Goal: Navigation & Orientation: Find specific page/section

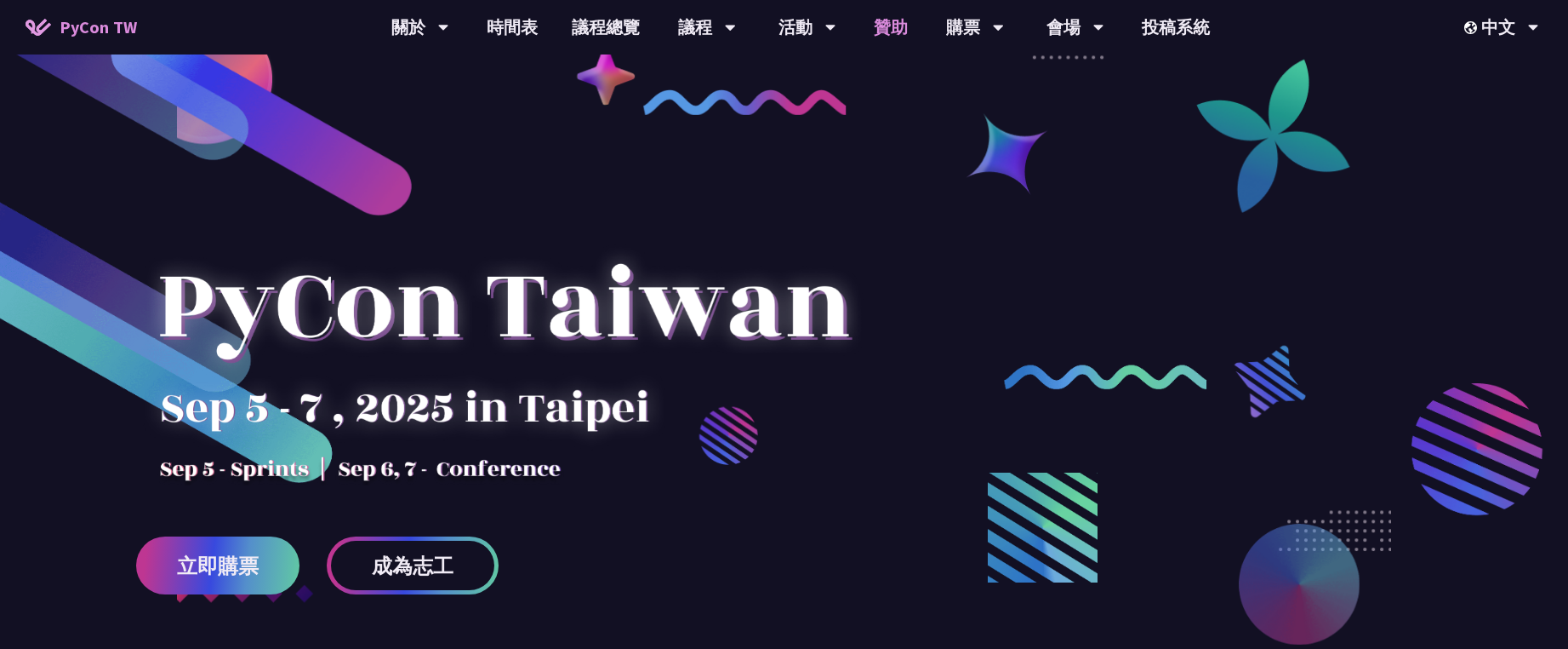
click at [890, 23] on link "贊助" at bounding box center [891, 27] width 68 height 55
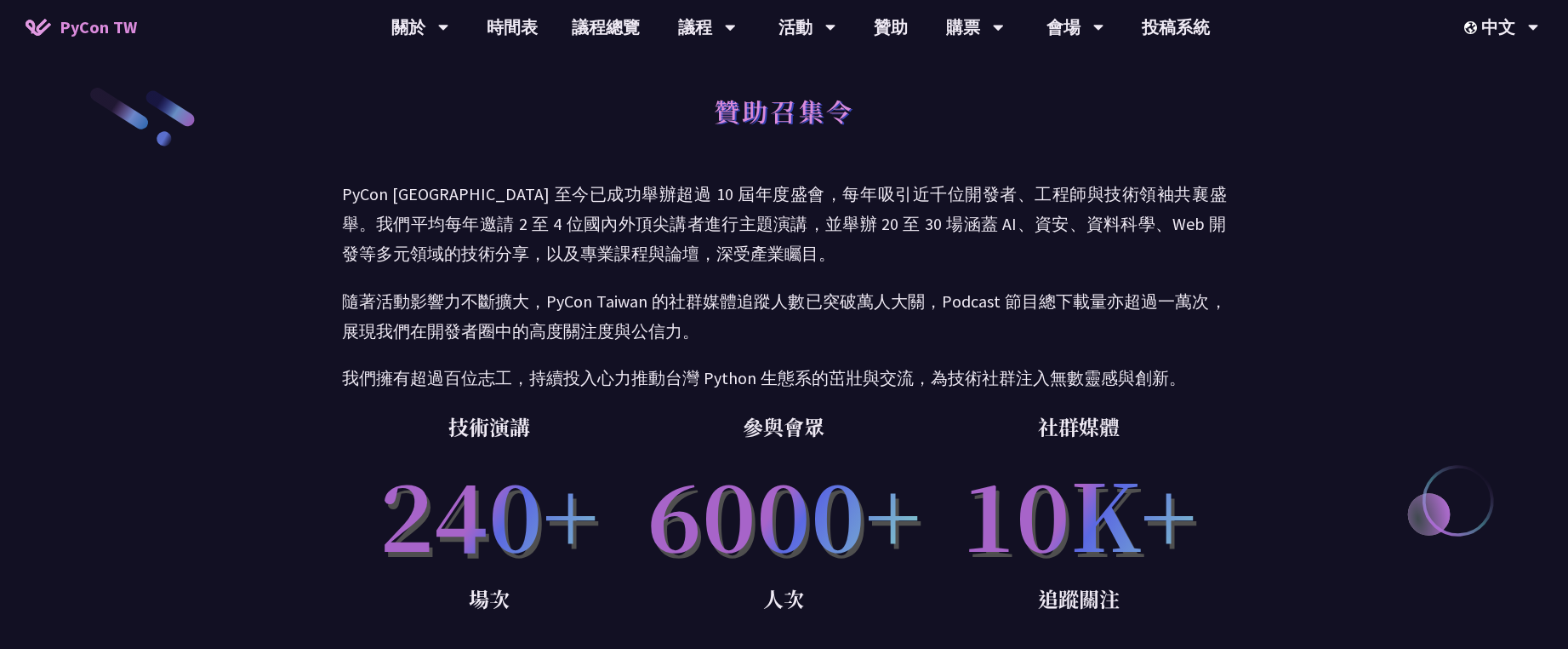
click at [982, 358] on div "PyCon [GEOGRAPHIC_DATA] 至今已成功舉辦超過 10 屆年度盛會，每年吸引近千位開發者、工程師與技術領袖共襄盛舉。我們平均每年邀請 2 至…" at bounding box center [785, 285] width 885 height 214
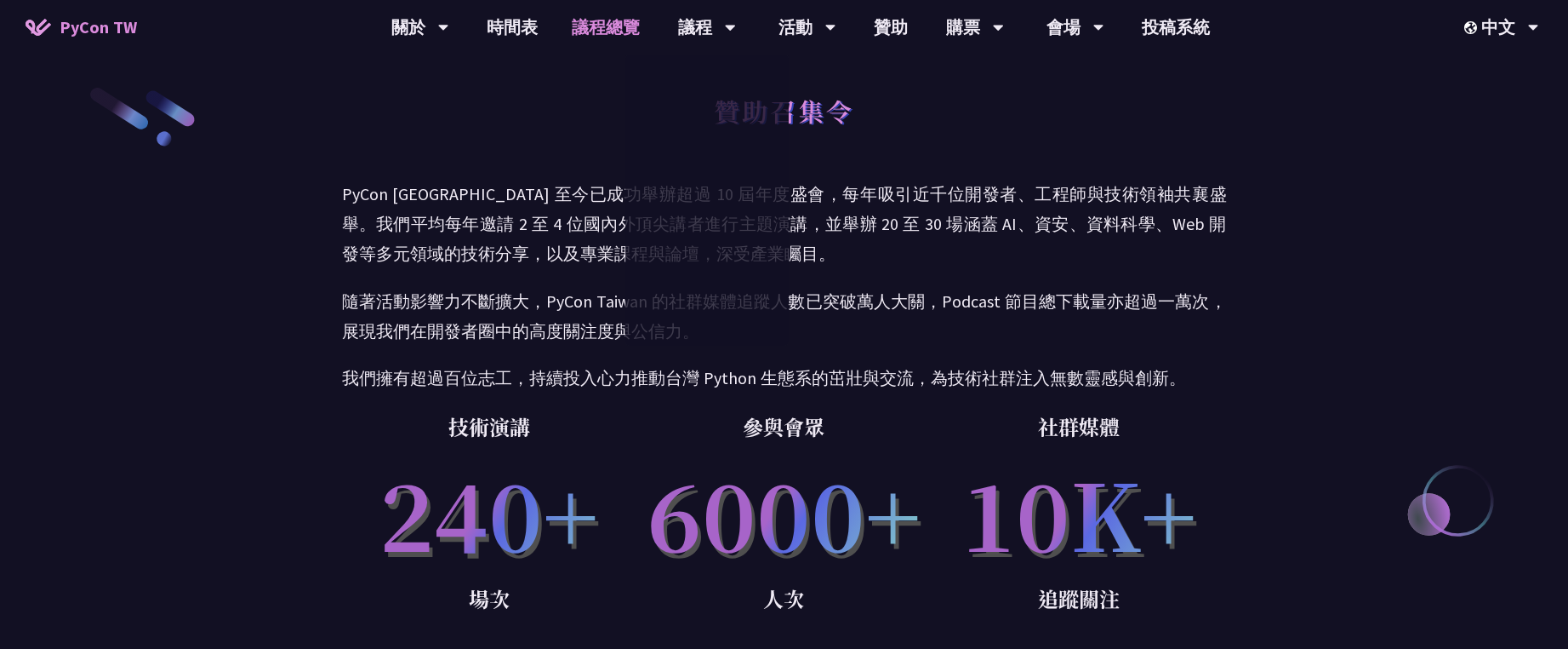
click at [605, 34] on link "議程總覽" at bounding box center [606, 27] width 102 height 55
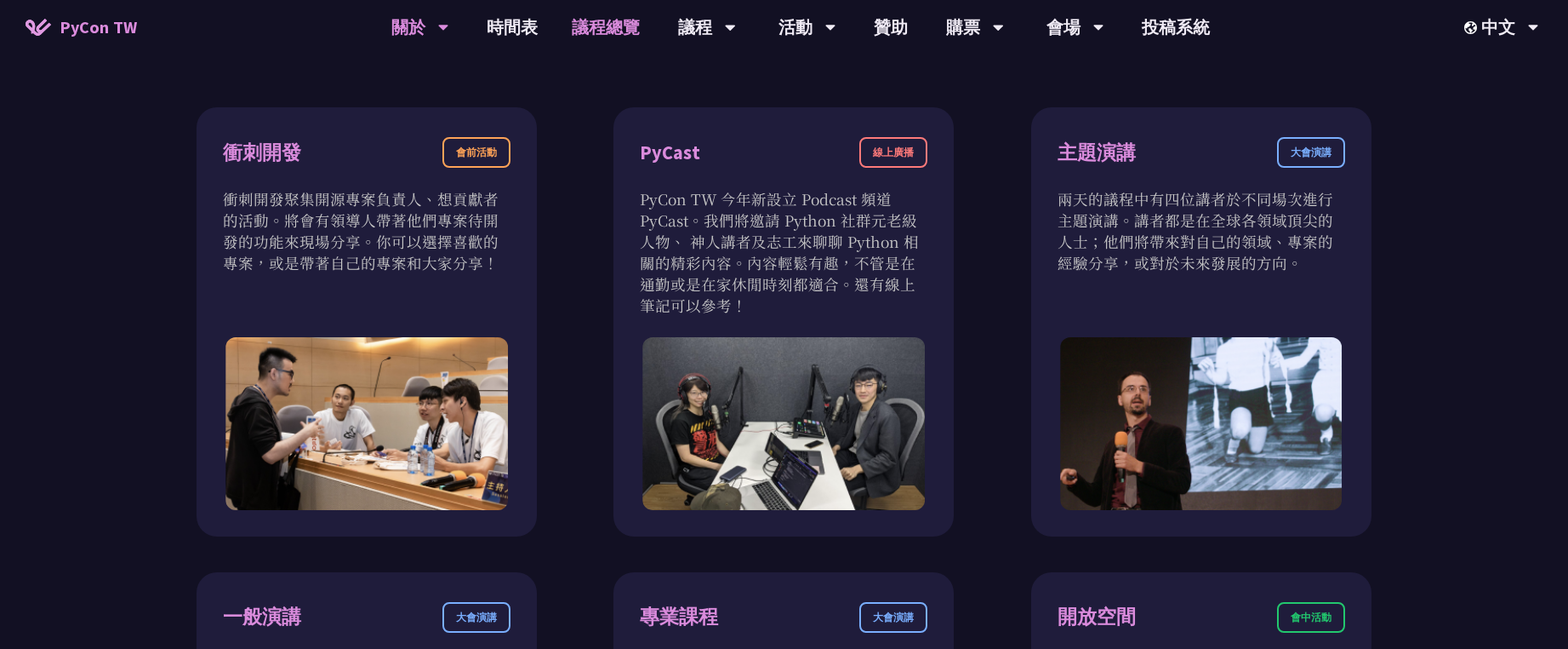
scroll to position [639, 0]
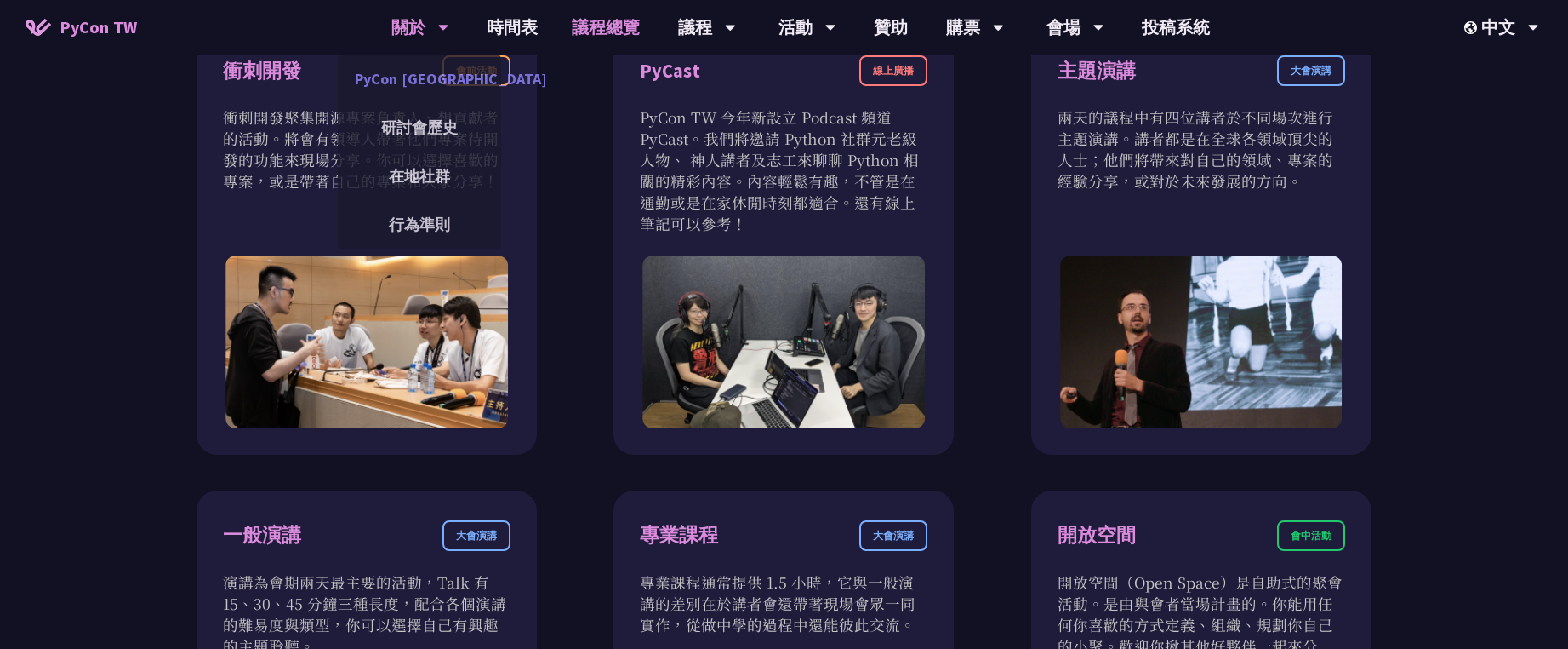
click at [421, 74] on link "PyCon [GEOGRAPHIC_DATA]" at bounding box center [420, 78] width 163 height 40
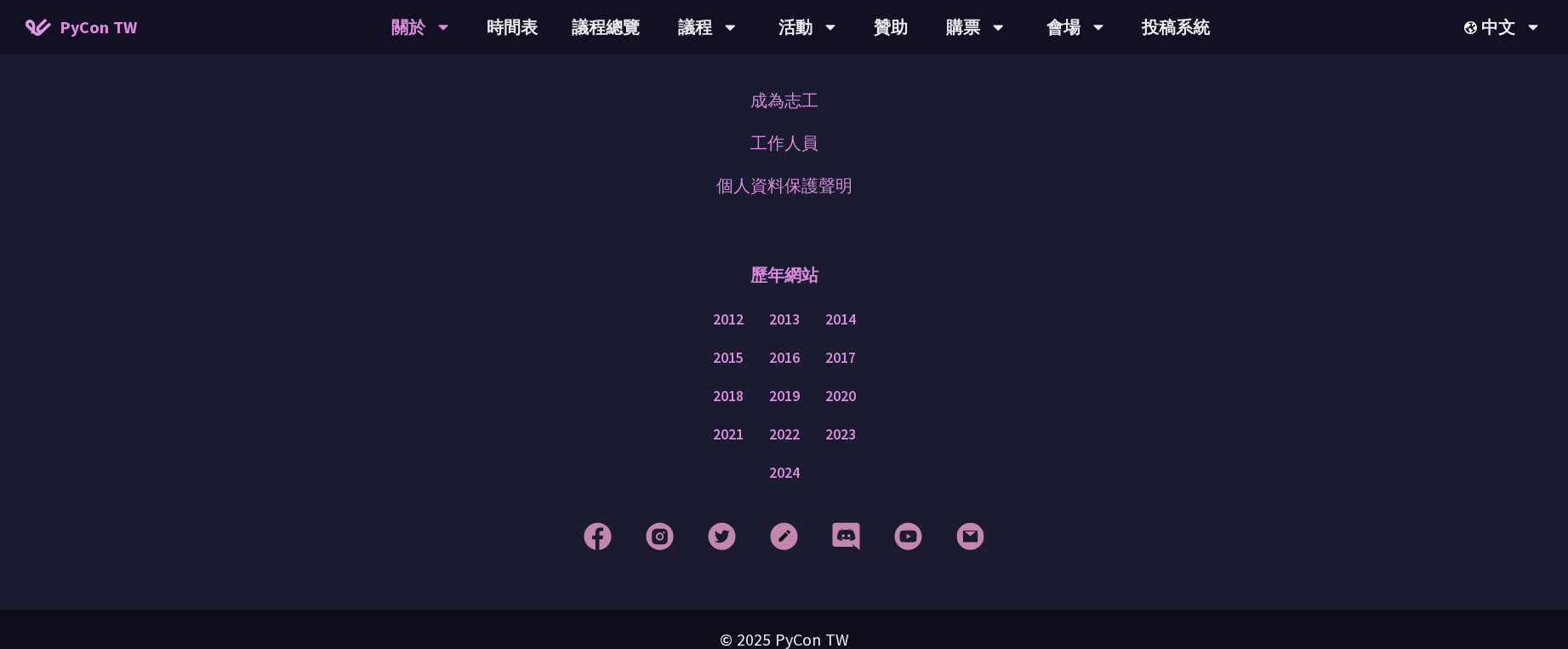
scroll to position [1485, 0]
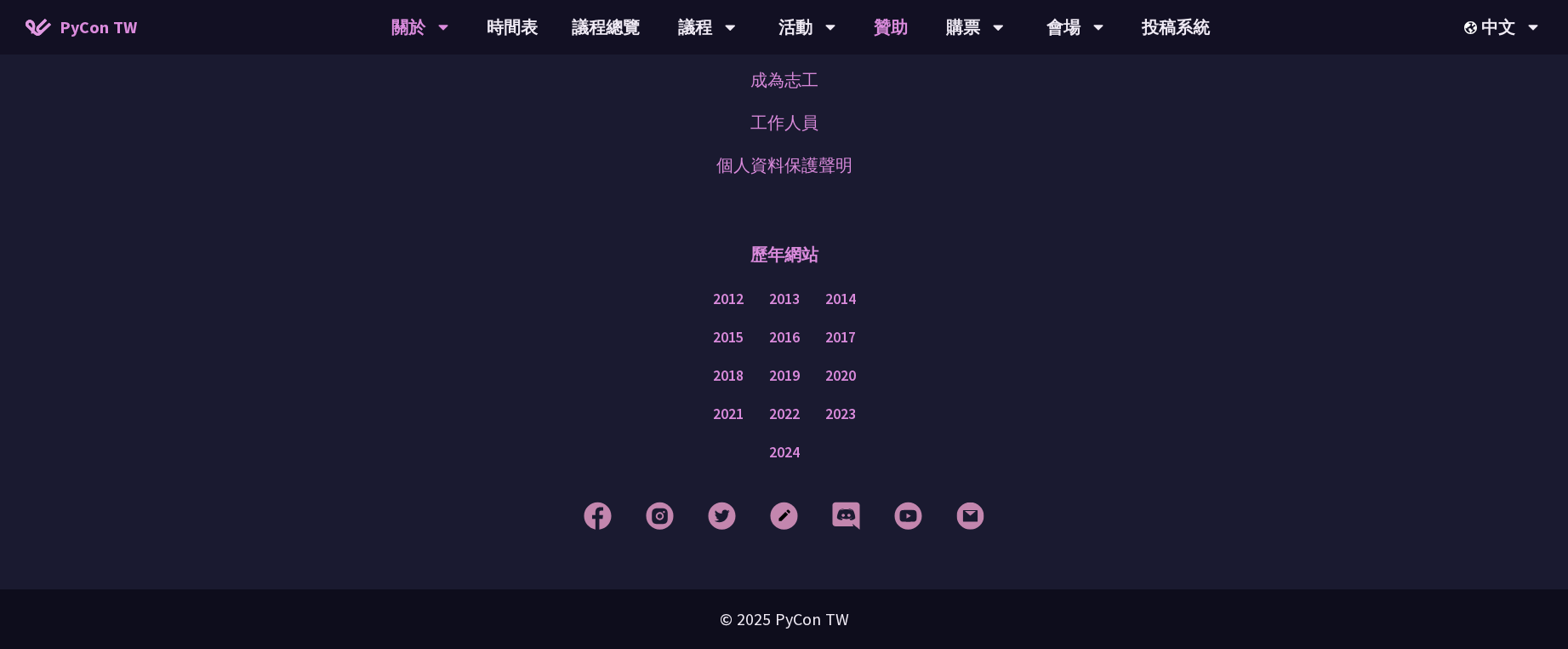
click at [874, 25] on link "贊助" at bounding box center [891, 27] width 68 height 55
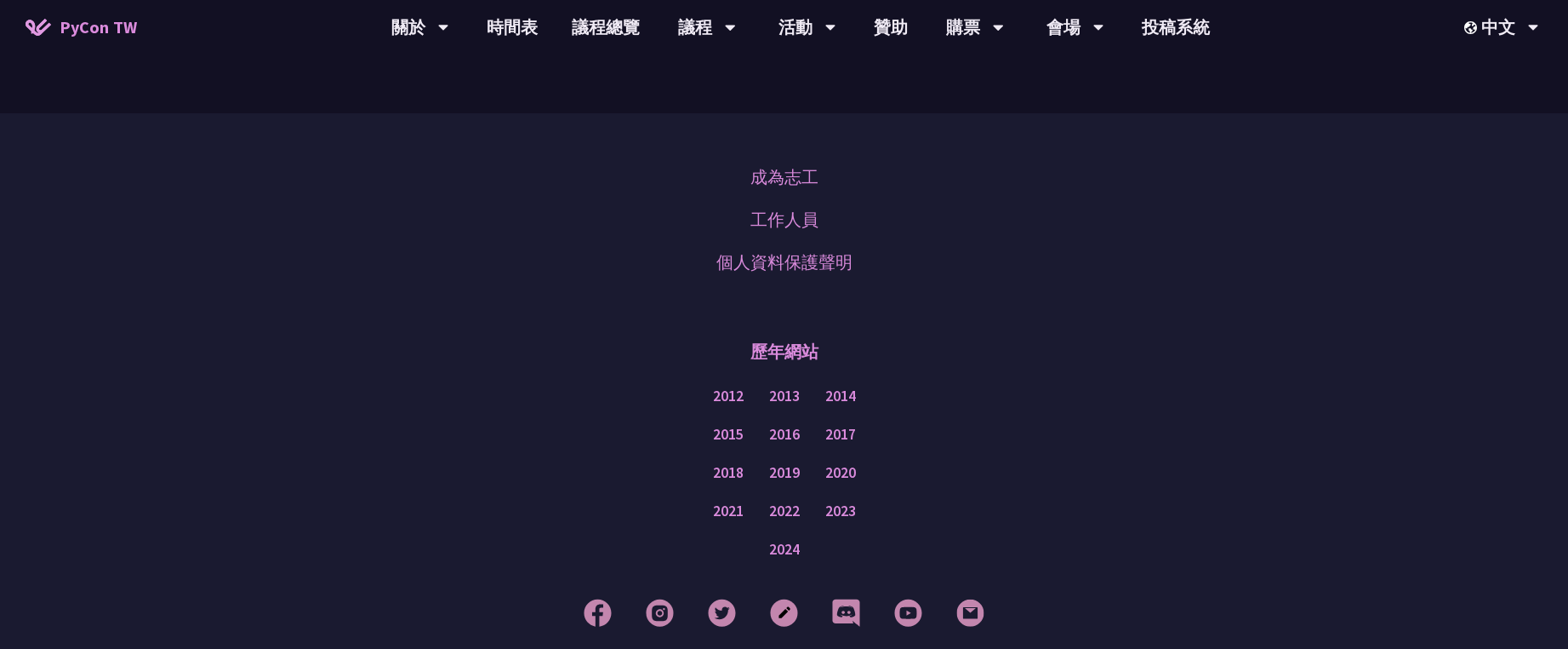
scroll to position [1355, 0]
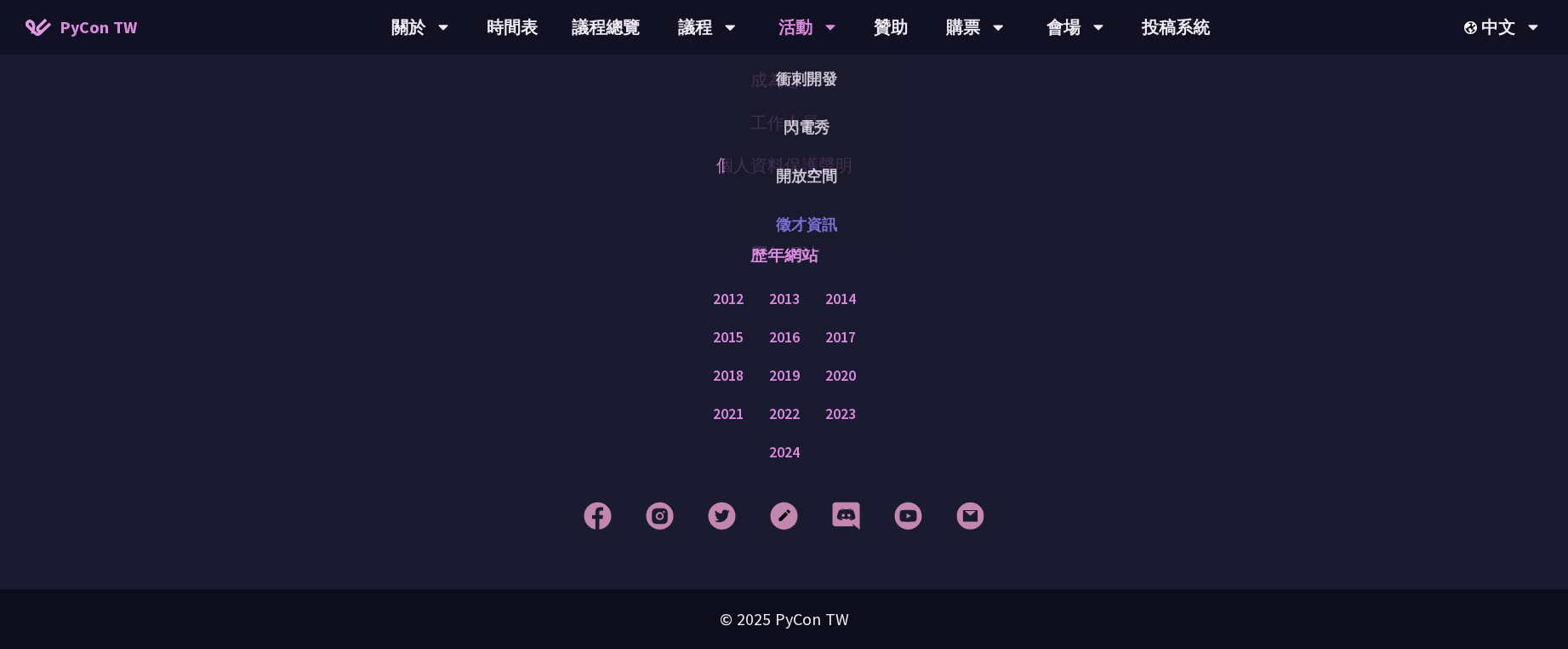
click at [821, 234] on link "徵才資訊" at bounding box center [807, 224] width 163 height 40
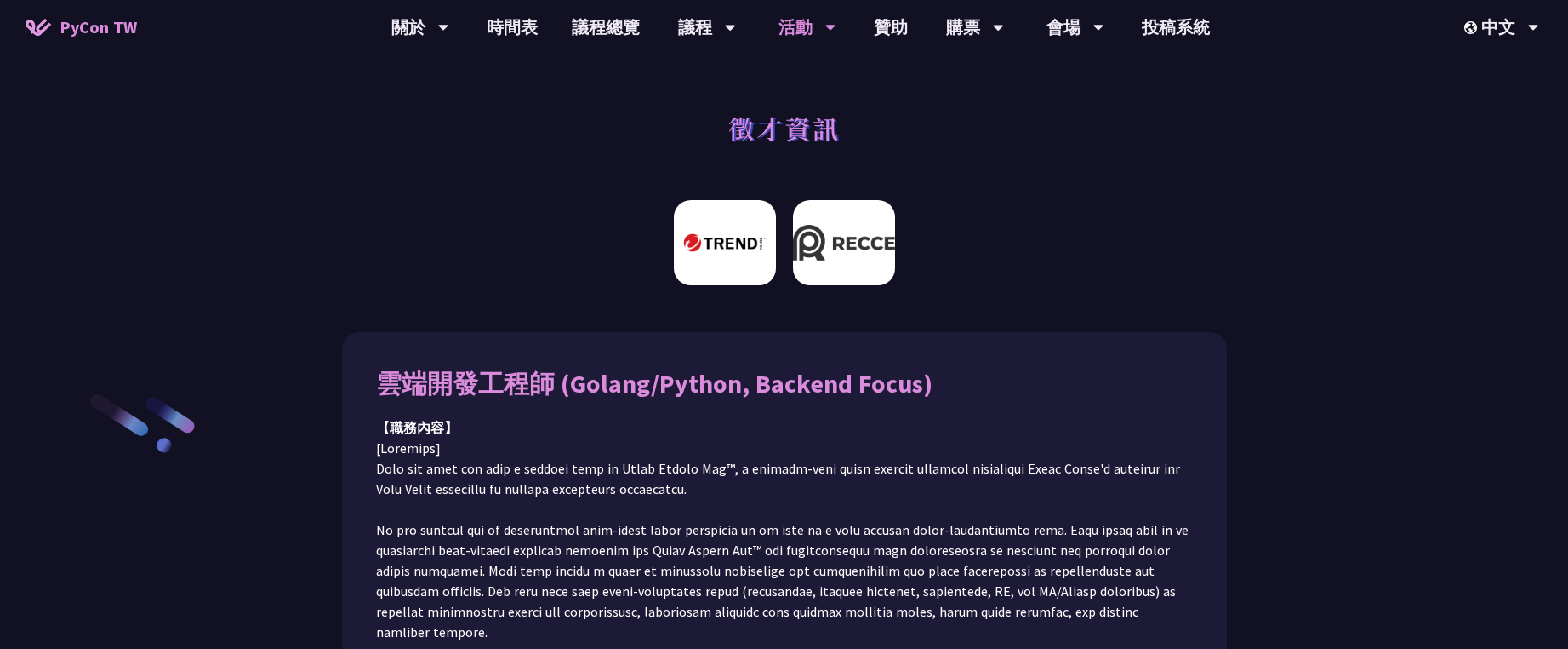
click at [827, 260] on img at bounding box center [844, 243] width 102 height 85
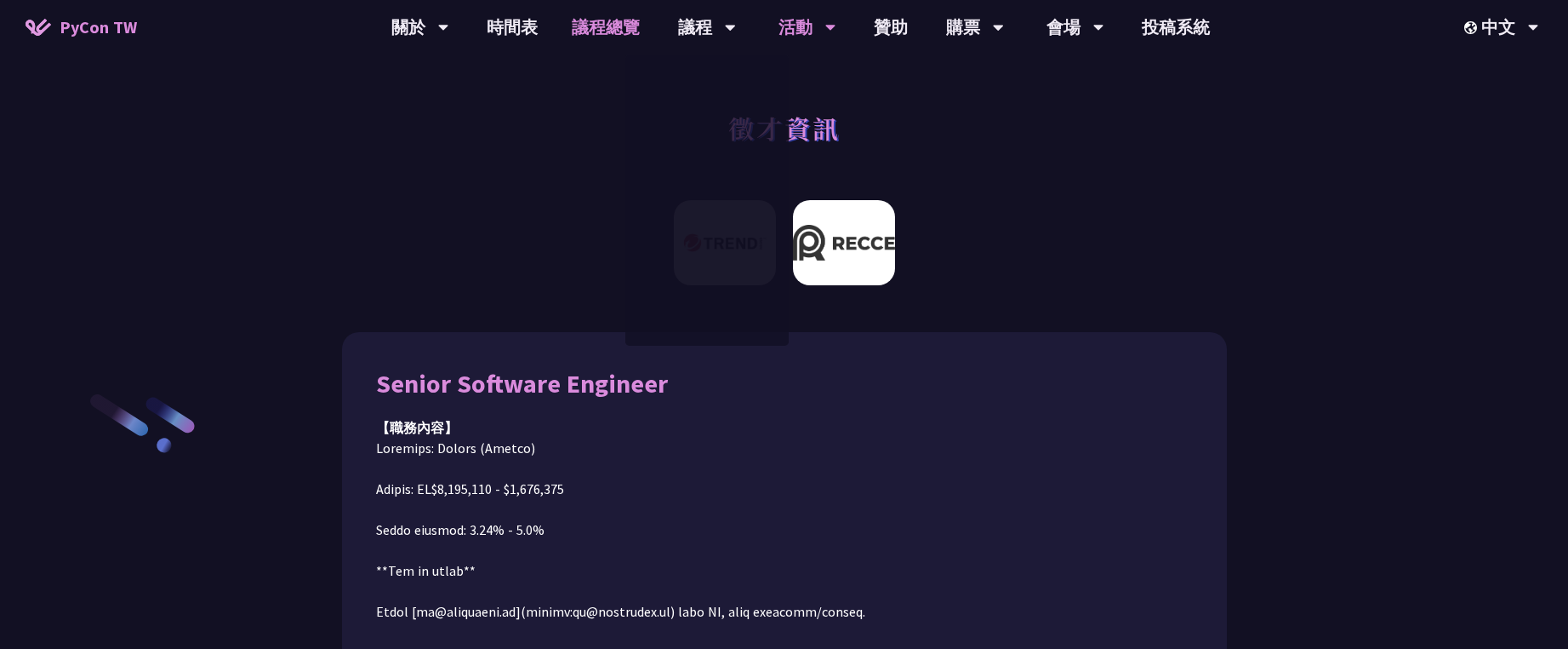
click at [588, 30] on link "議程總覽" at bounding box center [606, 27] width 102 height 55
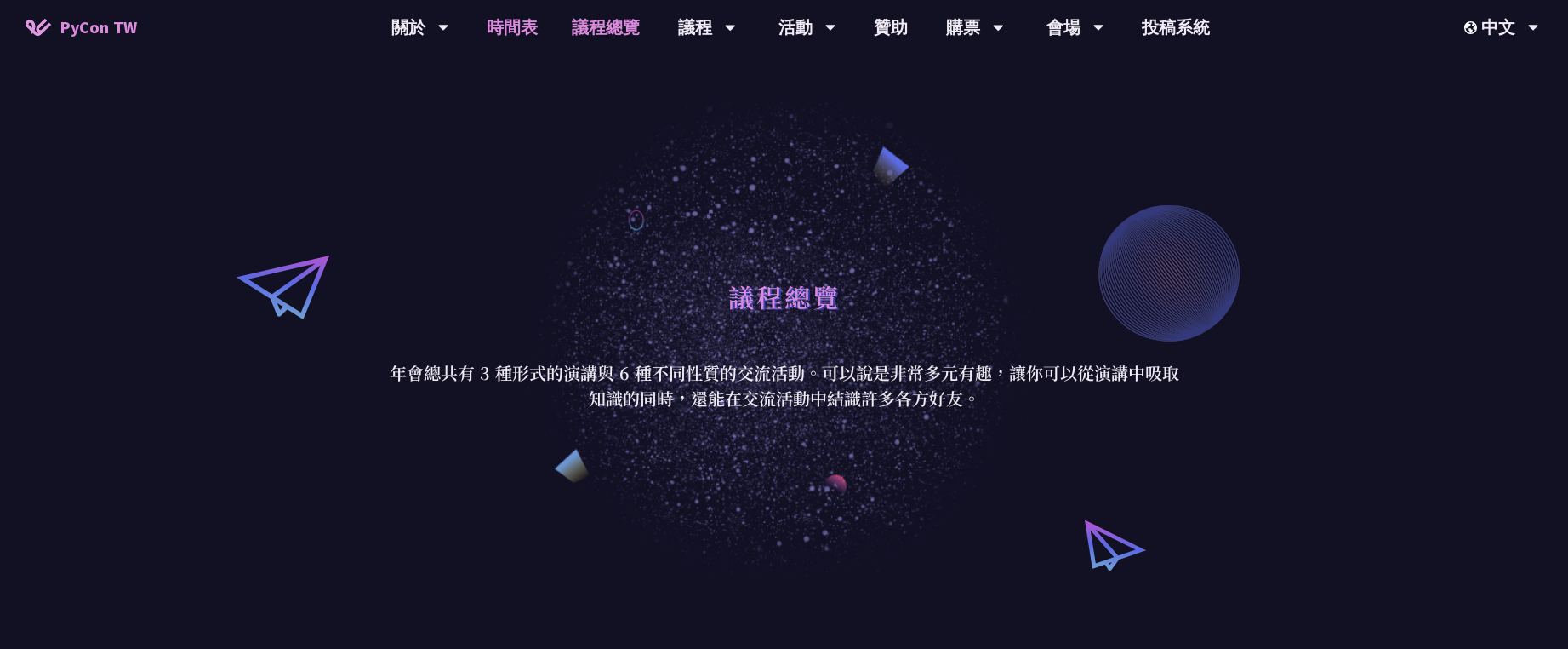
click at [517, 30] on link "時間表" at bounding box center [512, 27] width 85 height 55
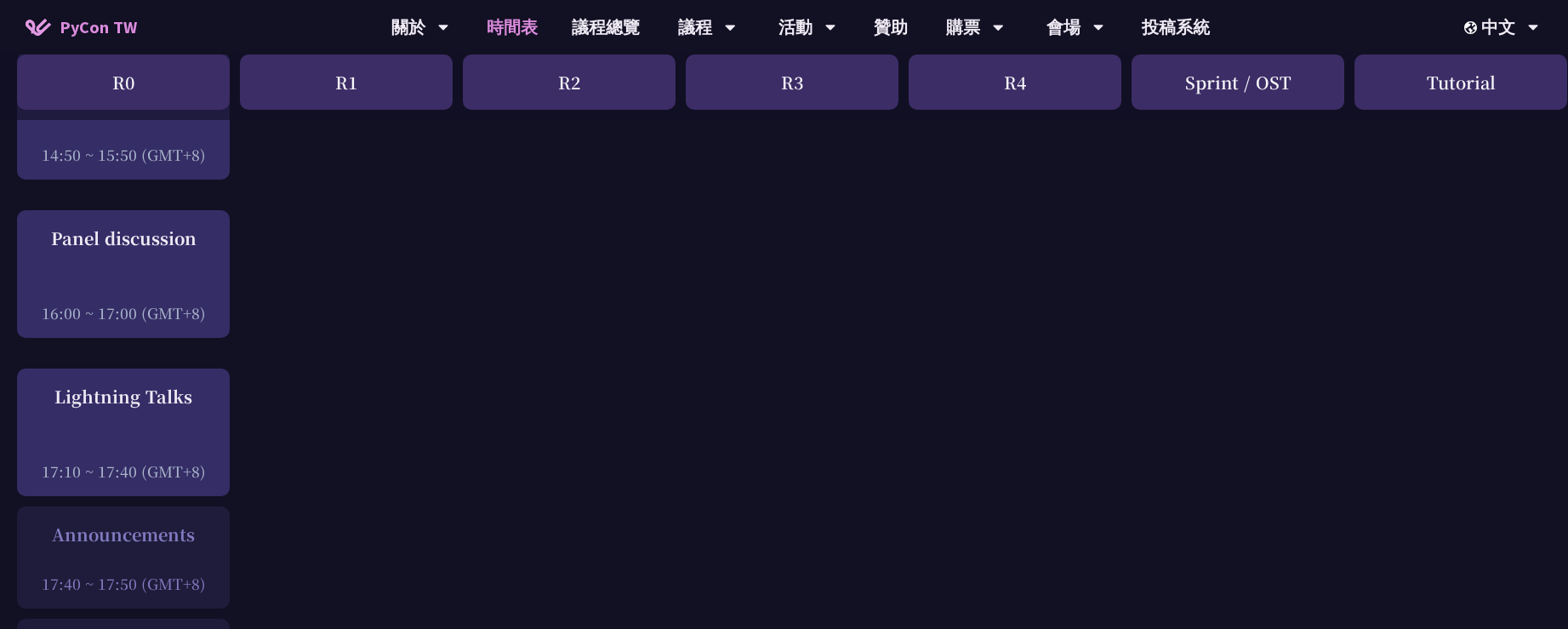
scroll to position [2170, 0]
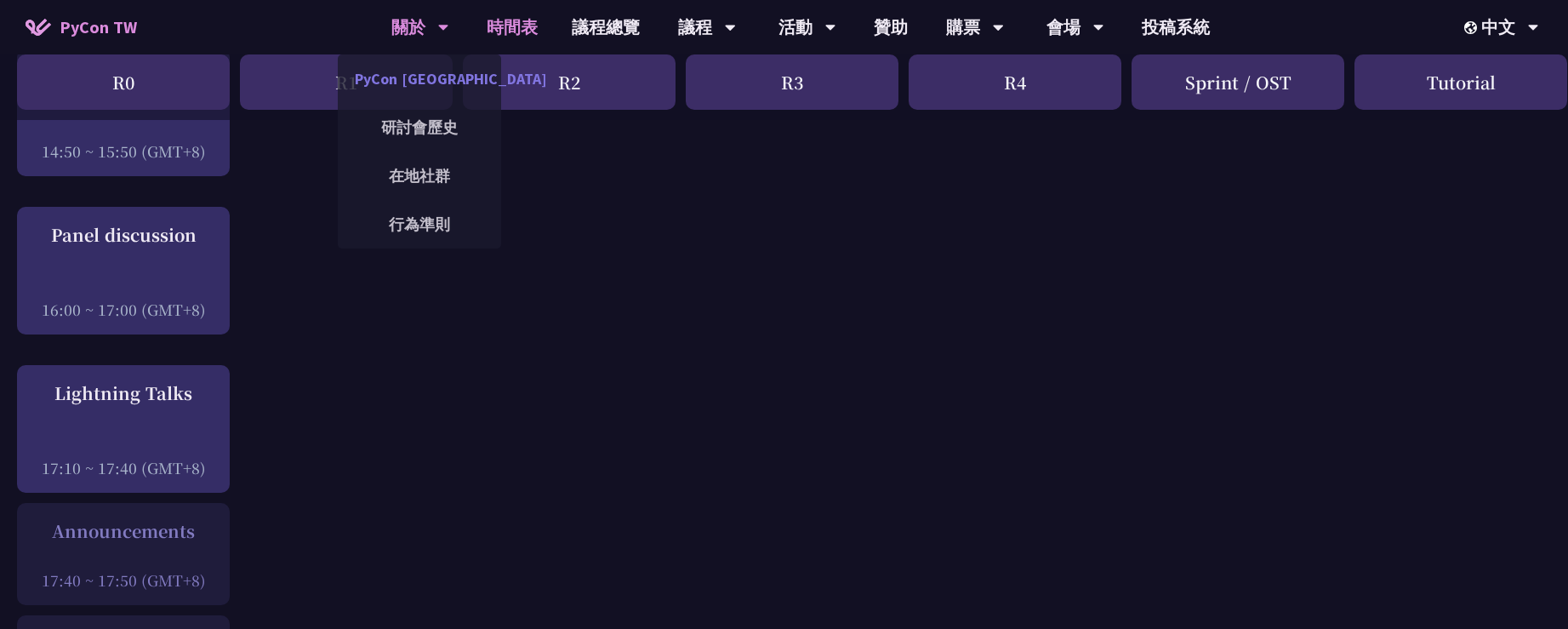
click at [443, 83] on link "PyCon [GEOGRAPHIC_DATA]" at bounding box center [420, 78] width 163 height 40
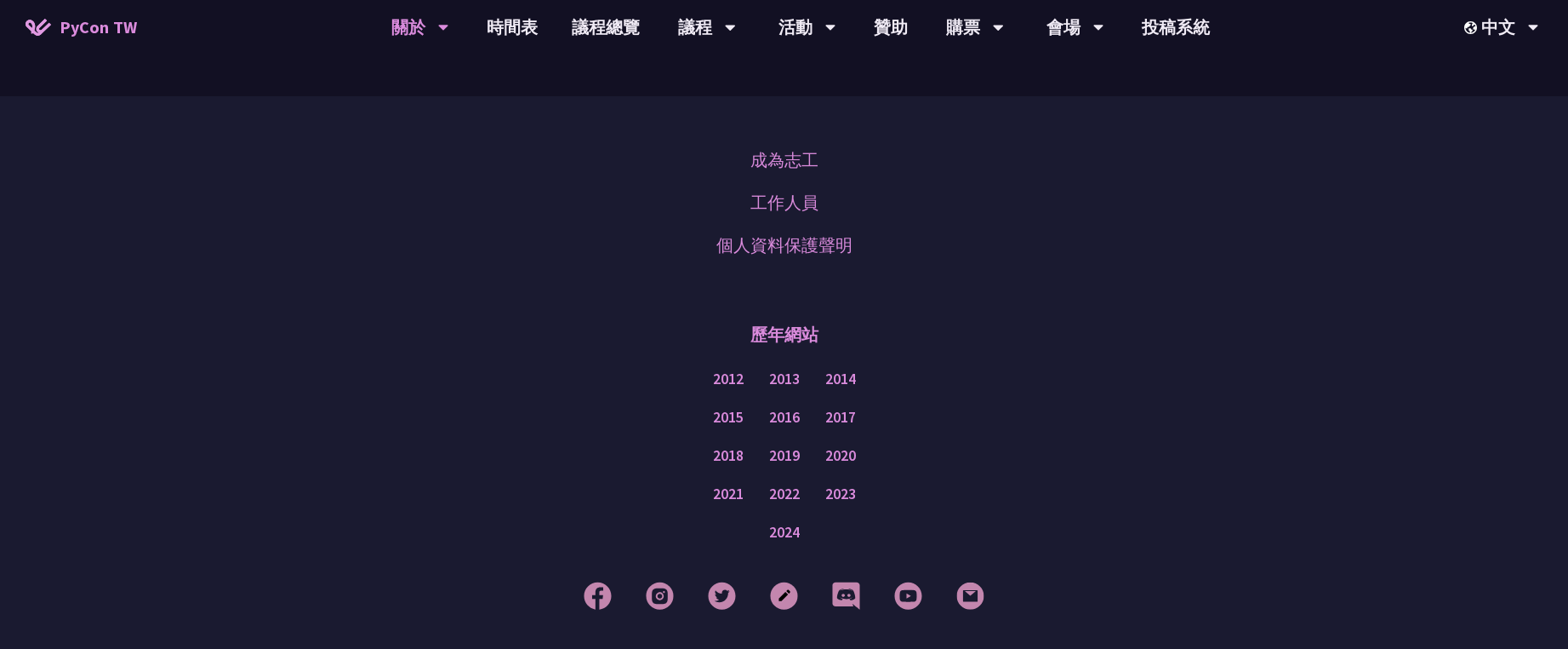
scroll to position [1485, 0]
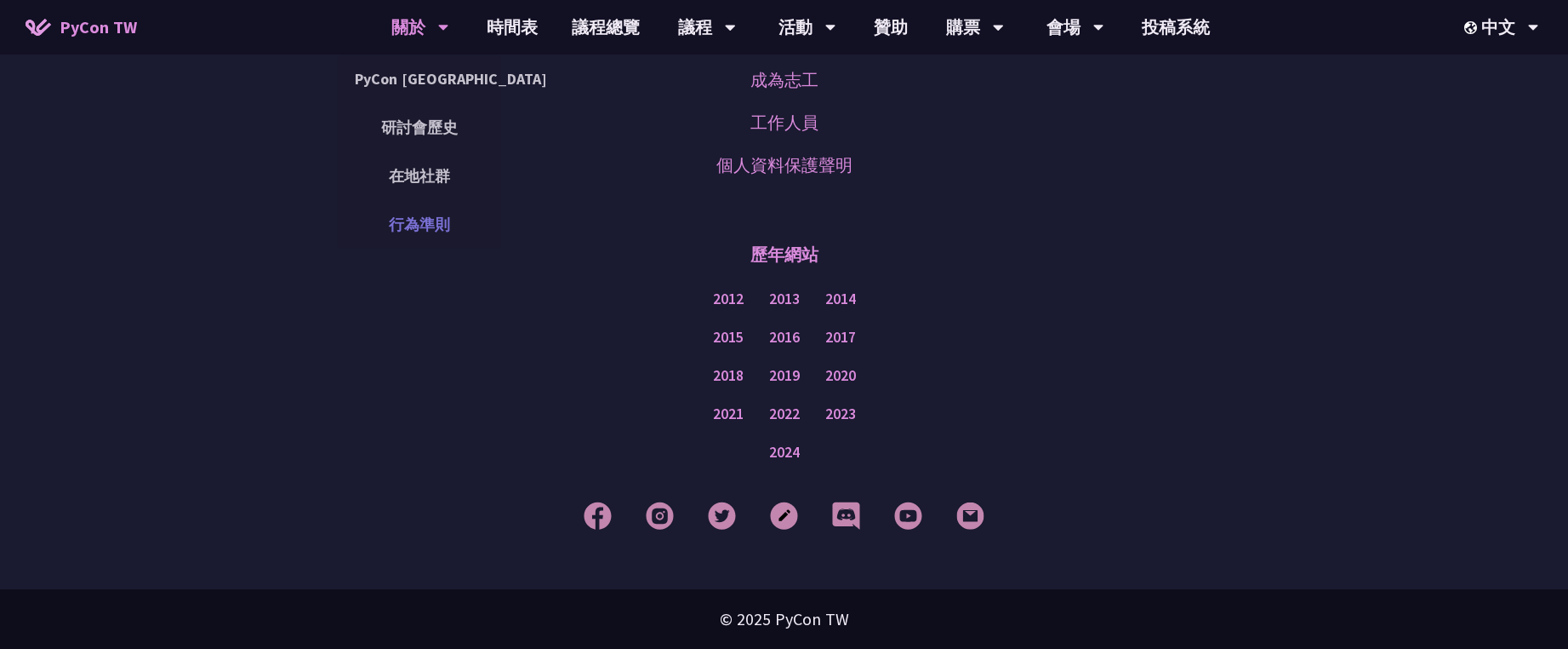
click at [415, 221] on link "行為準則" at bounding box center [420, 224] width 163 height 40
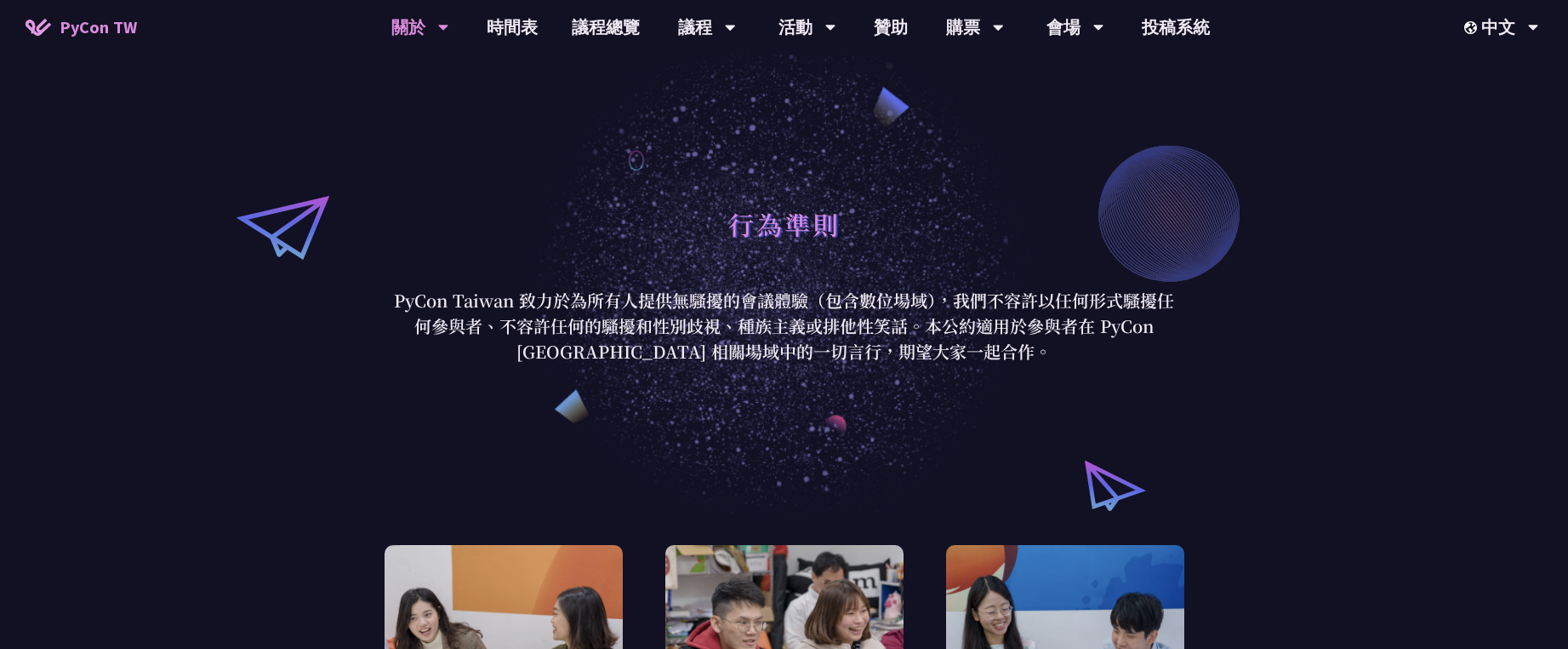
click at [1120, 264] on div "行為準則" at bounding box center [785, 243] width 792 height 89
drag, startPoint x: 959, startPoint y: 313, endPoint x: 1073, endPoint y: 336, distance: 116.3
click at [1073, 336] on p "PyCon Taiwan 致力於為所有人提供無騷擾的會議體驗（包含數位場域），我們不容許以任何形式騷擾任何參與者、不容許任何的騷擾和性別歧視、種族主義或排他性…" at bounding box center [785, 326] width 792 height 77
click at [1093, 350] on p "PyCon Taiwan 致力於為所有人提供無騷擾的會議體驗（包含數位場域），我們不容許以任何形式騷擾任何參與者、不容許任何的騷擾和性別歧視、種族主義或排他性…" at bounding box center [785, 326] width 792 height 77
drag, startPoint x: 1014, startPoint y: 359, endPoint x: 503, endPoint y: 318, distance: 512.6
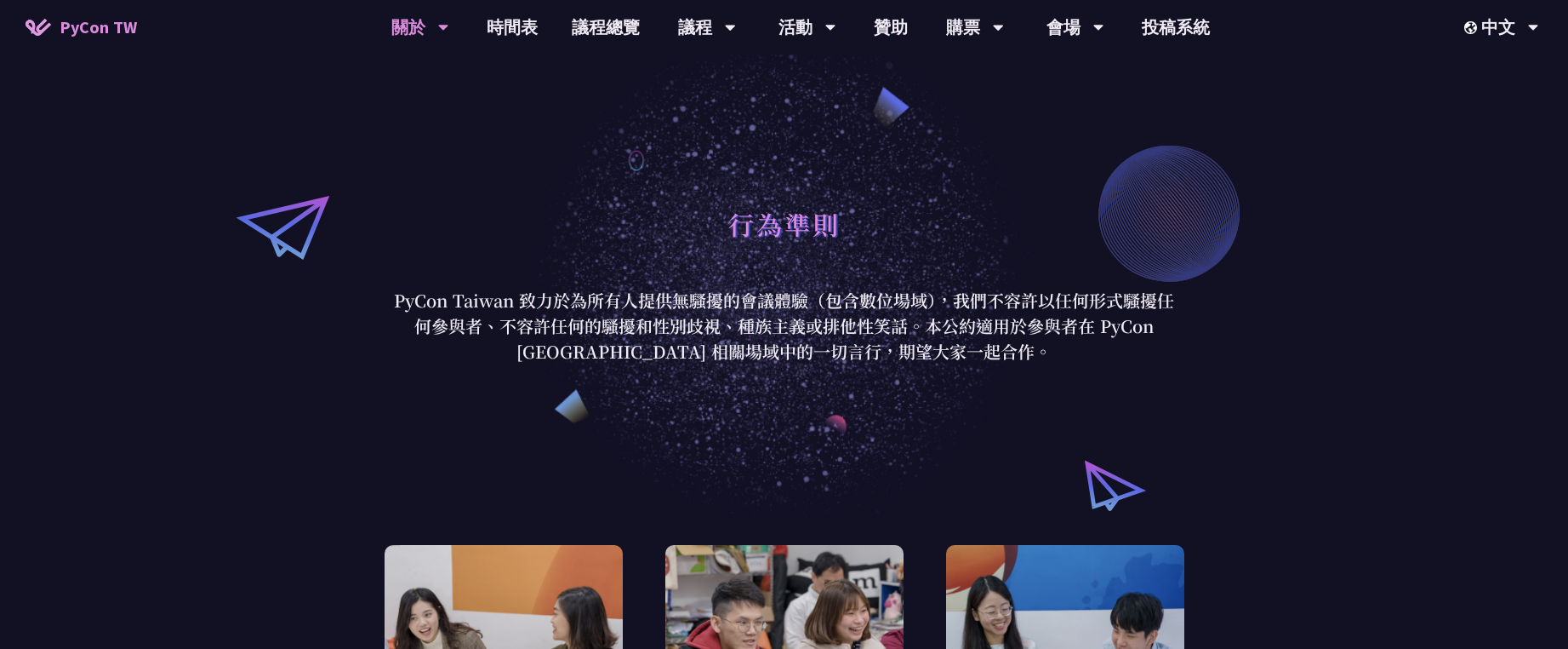
click at [503, 318] on p "PyCon Taiwan 致力於為所有人提供無騷擾的會議體驗（包含數位場域），我們不容許以任何形式騷擾任何參與者、不容許任何的騷擾和性別歧視、種族主義或排他性…" at bounding box center [785, 326] width 792 height 77
click at [486, 311] on p "PyCon Taiwan 致力於為所有人提供無騷擾的會議體驗（包含數位場域），我們不容許以任何形式騷擾任何參與者、不容許任何的騷擾和性別歧視、種族主義或排他性…" at bounding box center [785, 326] width 792 height 77
click at [489, 311] on p "PyCon Taiwan 致力於為所有人提供無騷擾的會議體驗（包含數位場域），我們不容許以任何形式騷擾任何參與者、不容許任何的騷擾和性別歧視、種族主義或排他性…" at bounding box center [785, 326] width 792 height 77
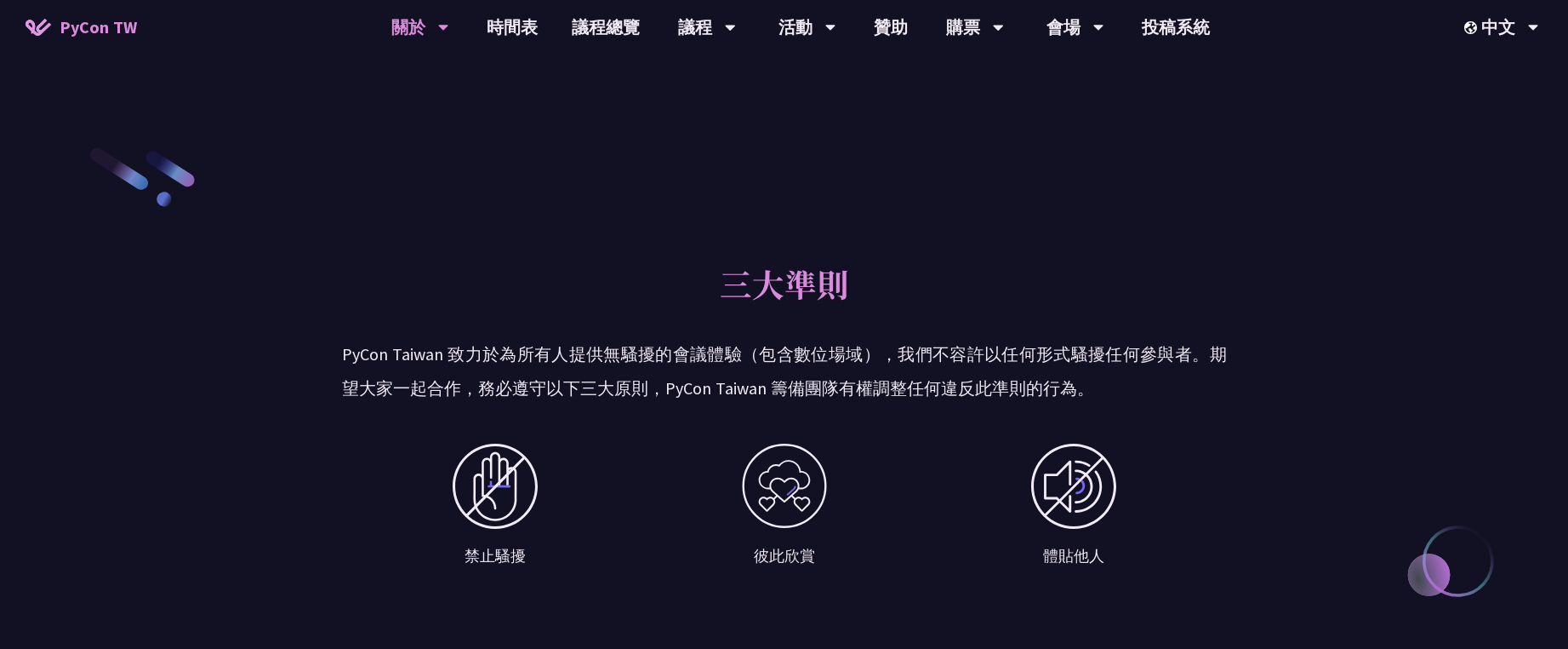
scroll to position [792, 0]
